Goal: Task Accomplishment & Management: Complete application form

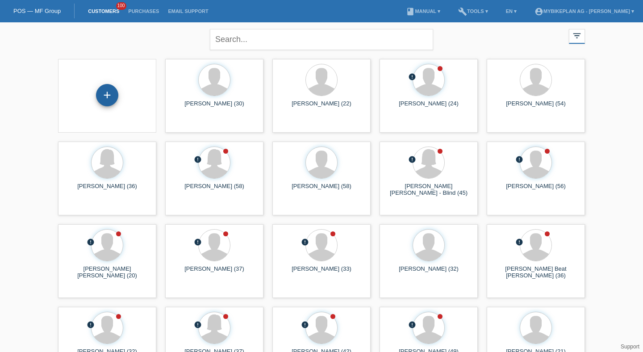
click at [105, 87] on div "+" at bounding box center [107, 95] width 22 height 22
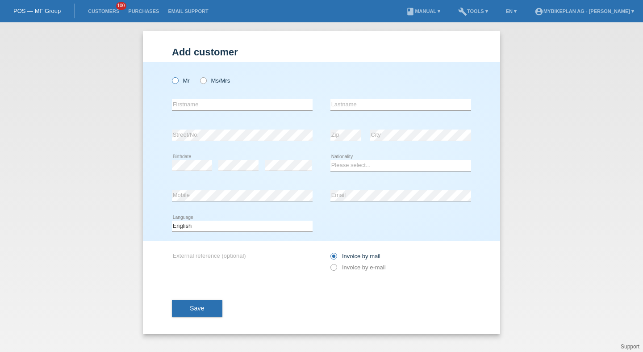
click at [185, 82] on label "Mr" at bounding box center [181, 80] width 18 height 7
click at [178, 82] on input "Mr" at bounding box center [175, 80] width 6 height 6
radio input "true"
click at [362, 106] on input "text" at bounding box center [400, 104] width 141 height 11
paste input "Vrtena"
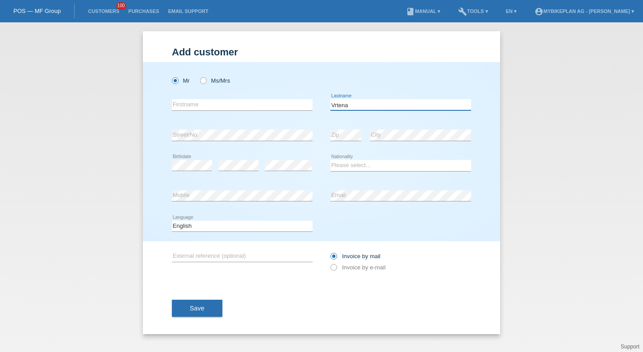
type input "Vrtena"
click at [206, 111] on div "error Firstname" at bounding box center [242, 105] width 141 height 30
click at [208, 108] on input "text" at bounding box center [242, 104] width 141 height 11
paste input "Vlastimil"
type input "Vlastimil"
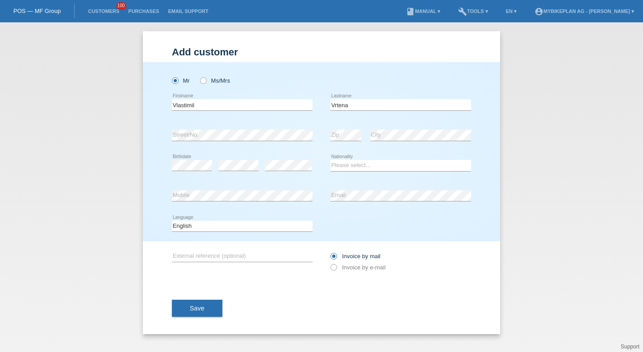
click at [277, 172] on div "error" at bounding box center [288, 165] width 47 height 30
click at [279, 171] on icon at bounding box center [288, 171] width 47 height 0
click at [370, 170] on select "Please select... Switzerland Austria Germany Liechtenstein ------------ Afghani…" at bounding box center [400, 165] width 141 height 11
select select "SK"
click at [330, 160] on select "Please select... Switzerland Austria Germany Liechtenstein ------------ Afghani…" at bounding box center [400, 165] width 141 height 11
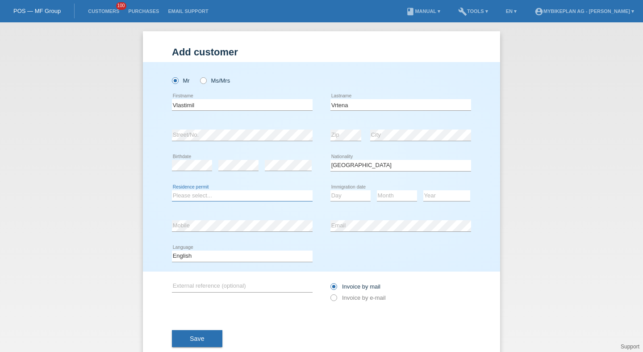
click at [225, 192] on select "Please select... C B B - Refugee status Other" at bounding box center [242, 195] width 141 height 11
click at [172, 190] on select "Please select... C B B - Refugee status Other" at bounding box center [242, 195] width 141 height 11
click at [214, 194] on select "Please select... C B B - Refugee status Other" at bounding box center [242, 195] width 141 height 11
select select "B"
click at [172, 190] on select "Please select... C B B - Refugee status Other" at bounding box center [242, 195] width 141 height 11
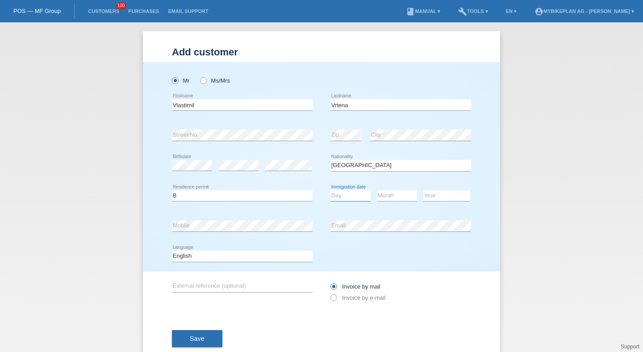
click at [341, 200] on select "Day 01 02 03 04 05 06 07 08 09 10 11" at bounding box center [350, 195] width 40 height 11
select select "18"
click at [330, 190] on select "Day 01 02 03 04 05 06 07 08 09 10 11" at bounding box center [350, 195] width 40 height 11
click at [391, 199] on select "Month 01 02 03 04 05 06 07 08 09 10 11" at bounding box center [397, 195] width 40 height 11
select select "12"
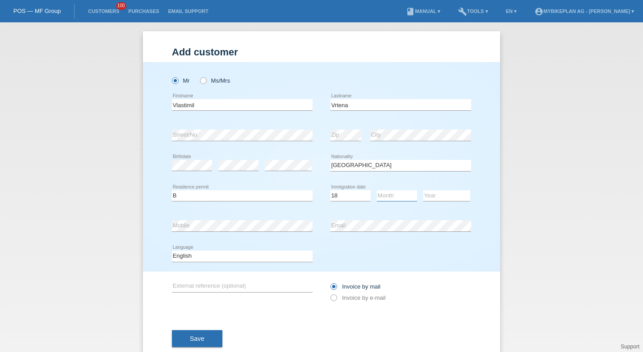
click at [377, 190] on select "Month 01 02 03 04 05 06 07 08 09 10 11" at bounding box center [397, 195] width 40 height 11
click at [436, 195] on select "Year 2025 2024 2023 2022 2021 2020 2019 2018 2017 2016 2015 2014 2013 2012 2011…" at bounding box center [446, 195] width 47 height 11
click at [423, 190] on select "Year 2025 2024 2023 2022 2021 2020 2019 2018 2017 2016 2015 2014 2013 2012 2011…" at bounding box center [446, 195] width 47 height 11
click at [436, 192] on select "Year 2025 2024 2023 2022 2021 2020 2019 2018 2017 2016 2015 2014 2013 2012 2011…" at bounding box center [446, 195] width 47 height 11
select select "2016"
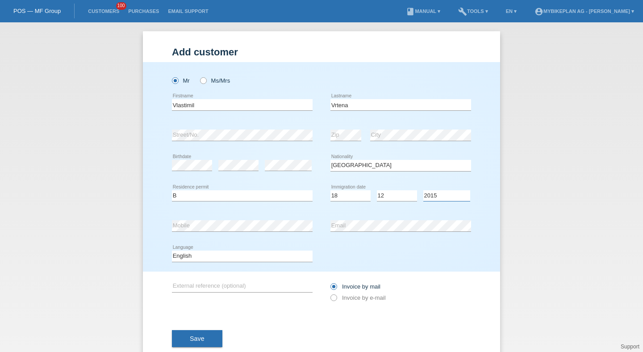
click at [423, 190] on select "Year 2025 2024 2023 2022 2021 2020 2019 2018 2017 2016 2015 2014 2013 2012 2011…" at bounding box center [446, 195] width 47 height 11
click at [248, 253] on select "Deutsch Français Italiano English" at bounding box center [242, 255] width 141 height 11
select select "de"
click at [172, 251] on select "Deutsch Français Italiano English" at bounding box center [242, 255] width 141 height 11
click at [348, 296] on label "Invoice by e-mail" at bounding box center [357, 297] width 55 height 7
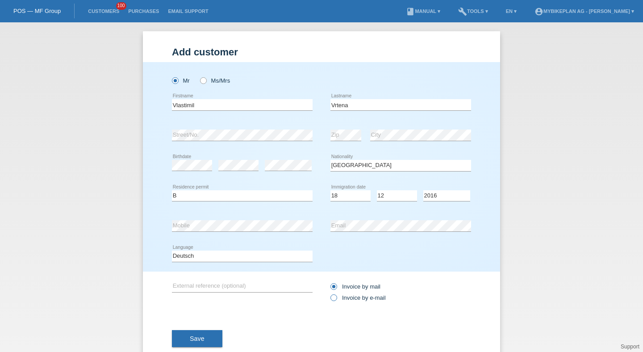
click at [336, 296] on input "Invoice by e-mail" at bounding box center [333, 299] width 6 height 11
radio input "true"
click at [215, 328] on div "Save" at bounding box center [321, 338] width 299 height 52
click at [208, 337] on button "Save" at bounding box center [197, 338] width 50 height 17
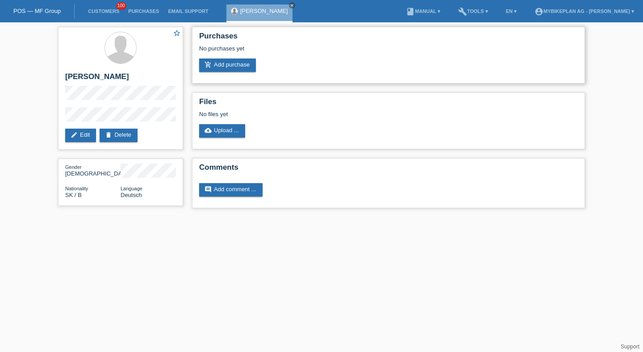
click at [242, 58] on div "No purchases yet" at bounding box center [388, 51] width 379 height 13
click at [242, 61] on link "add_shopping_cart Add purchase" at bounding box center [227, 64] width 57 height 13
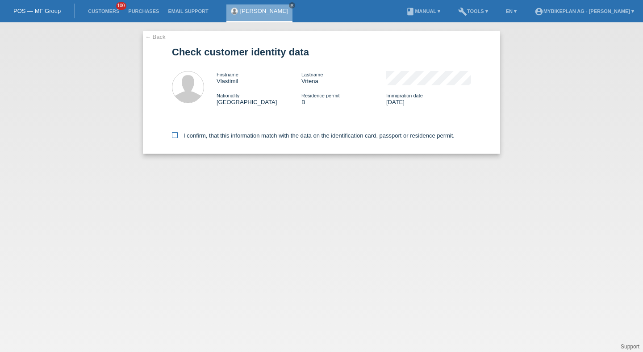
click at [221, 136] on label "I confirm, that this information match with the data on the identification card…" at bounding box center [313, 135] width 283 height 7
click at [178, 136] on input "I confirm, that this information match with the data on the identification card…" at bounding box center [175, 135] width 6 height 6
checkbox input "true"
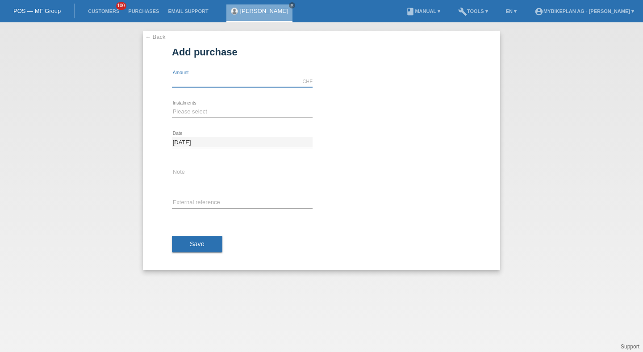
click at [207, 81] on input "text" at bounding box center [242, 81] width 141 height 11
type input "6753.19"
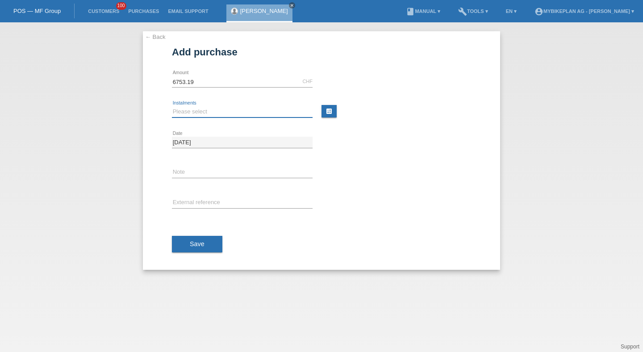
click at [203, 116] on select "Please select 6 instalments 12 instalments 18 instalments 24 instalments 36 ins…" at bounding box center [242, 111] width 141 height 11
select select "488"
click at [172, 106] on select "Please select 6 instalments 12 instalments 18 instalments 24 instalments 36 ins…" at bounding box center [242, 111] width 141 height 11
click at [203, 208] on icon at bounding box center [242, 208] width 141 height 0
click at [207, 201] on input "text" at bounding box center [242, 202] width 141 height 11
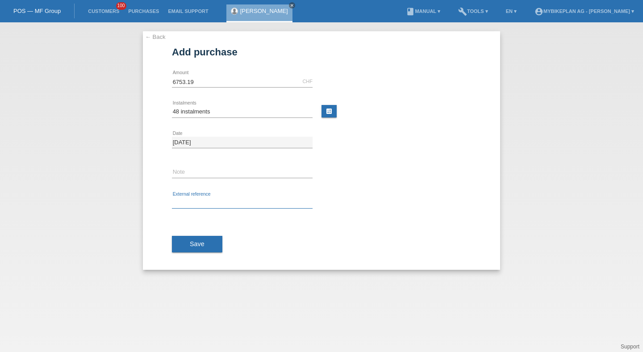
paste input "43853512541"
type input "43853512541"
click at [194, 248] on button "Save" at bounding box center [197, 244] width 50 height 17
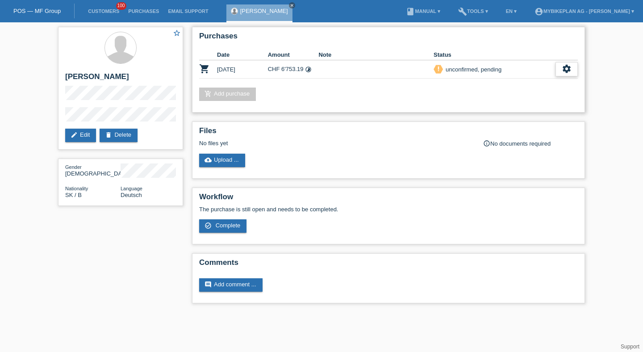
click at [564, 73] on icon "settings" at bounding box center [567, 69] width 10 height 10
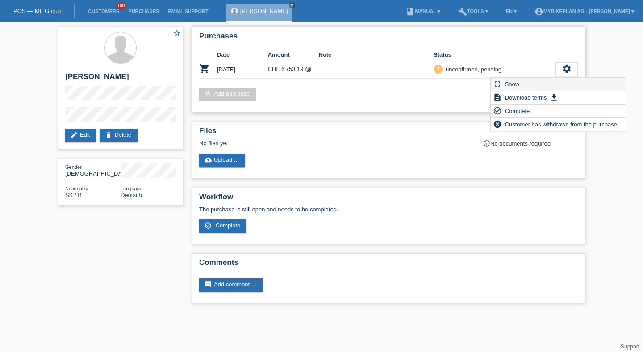
click at [546, 82] on div "fullscreen Show" at bounding box center [558, 84] width 135 height 13
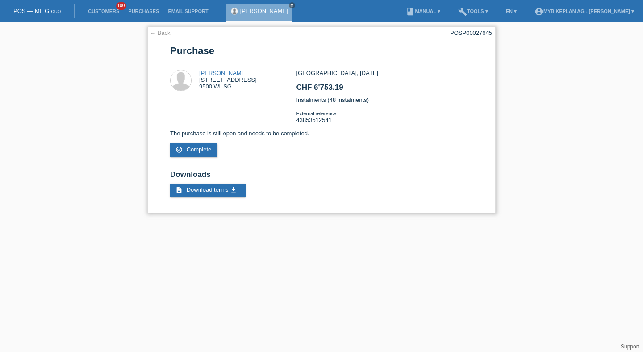
click at [458, 34] on div "POSP00027645" at bounding box center [471, 32] width 42 height 7
copy div "POSP00027645"
